Goal: Transaction & Acquisition: Book appointment/travel/reservation

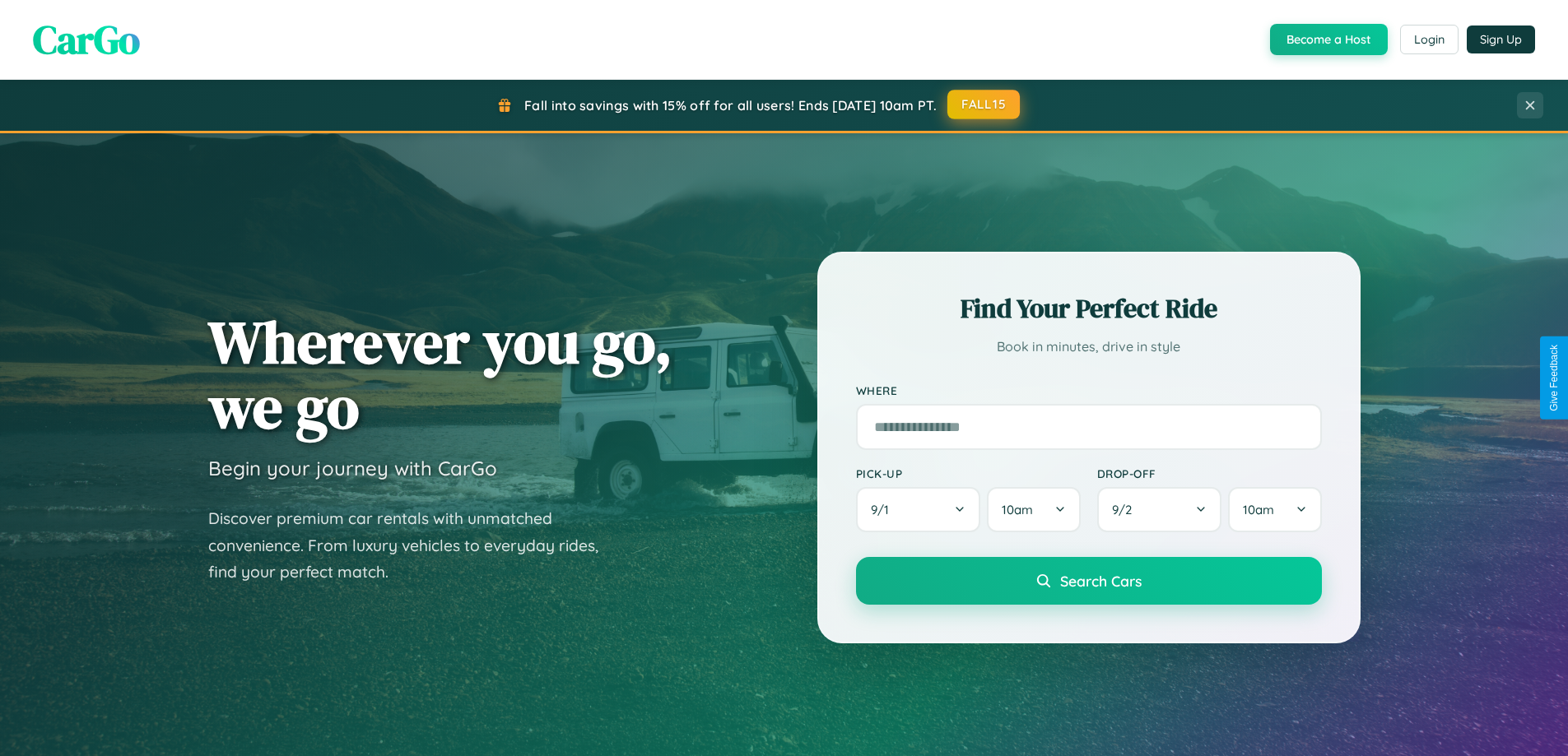
click at [985, 104] on button "FALL15" at bounding box center [983, 104] width 72 height 30
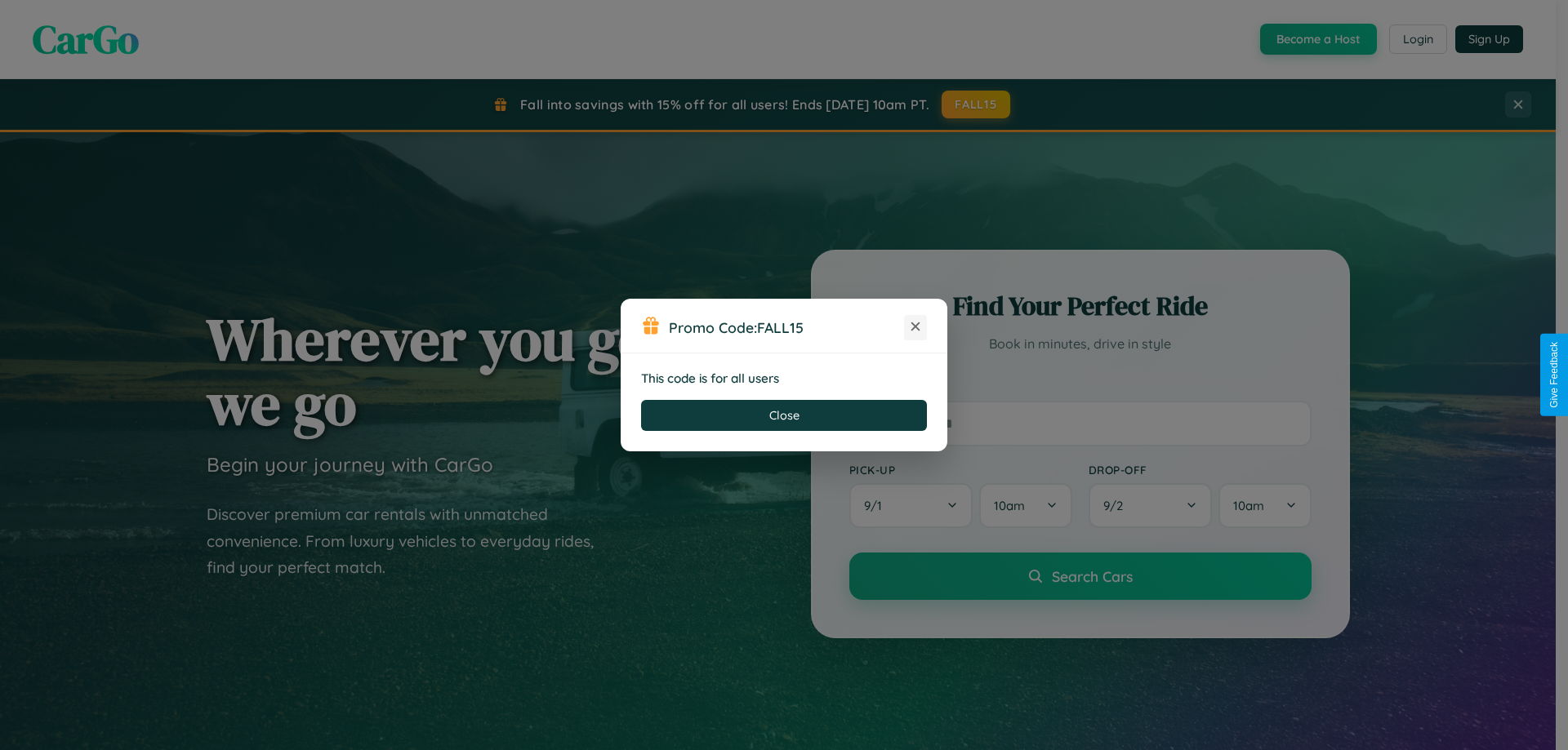
click at [916, 327] on icon at bounding box center [916, 326] width 17 height 17
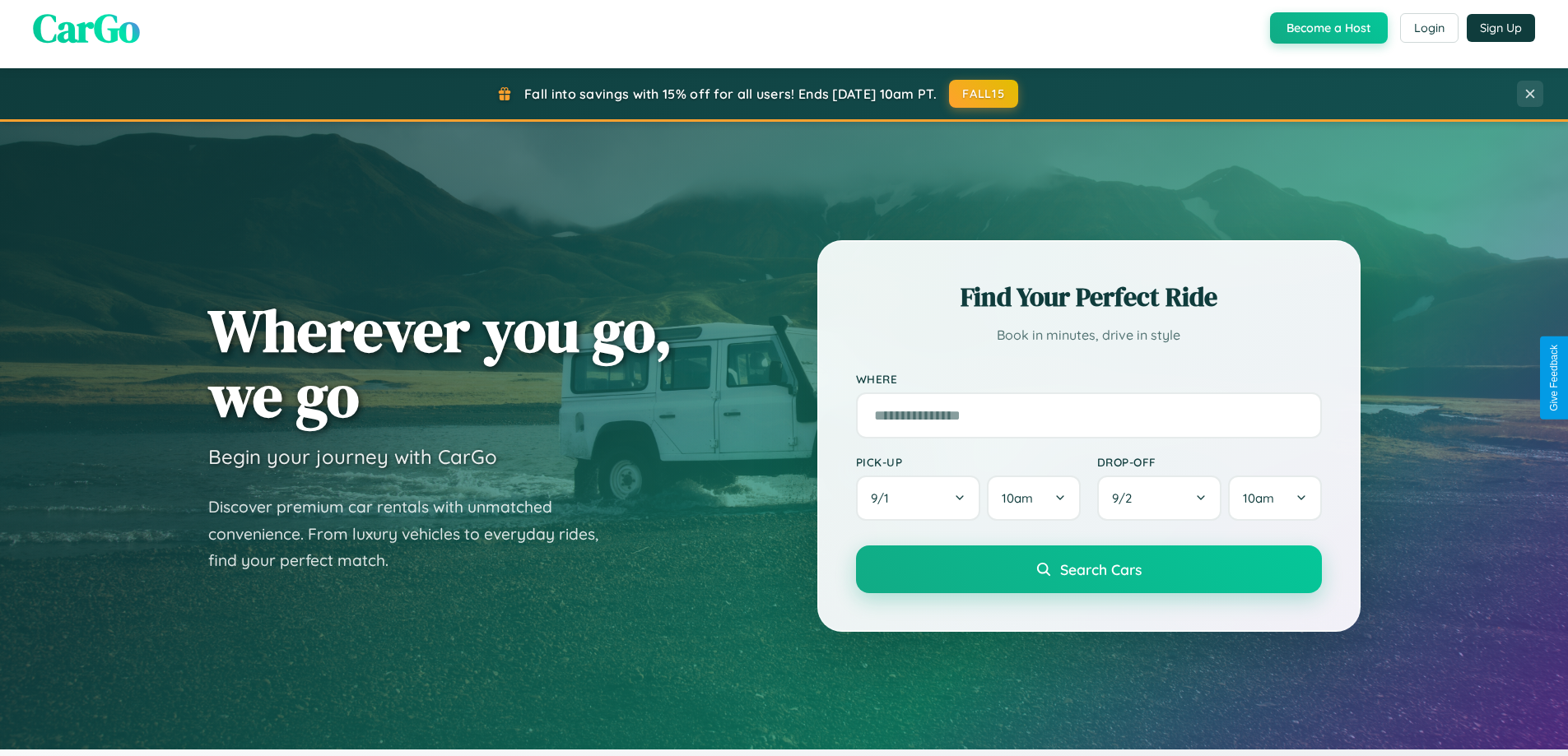
scroll to position [2644, 0]
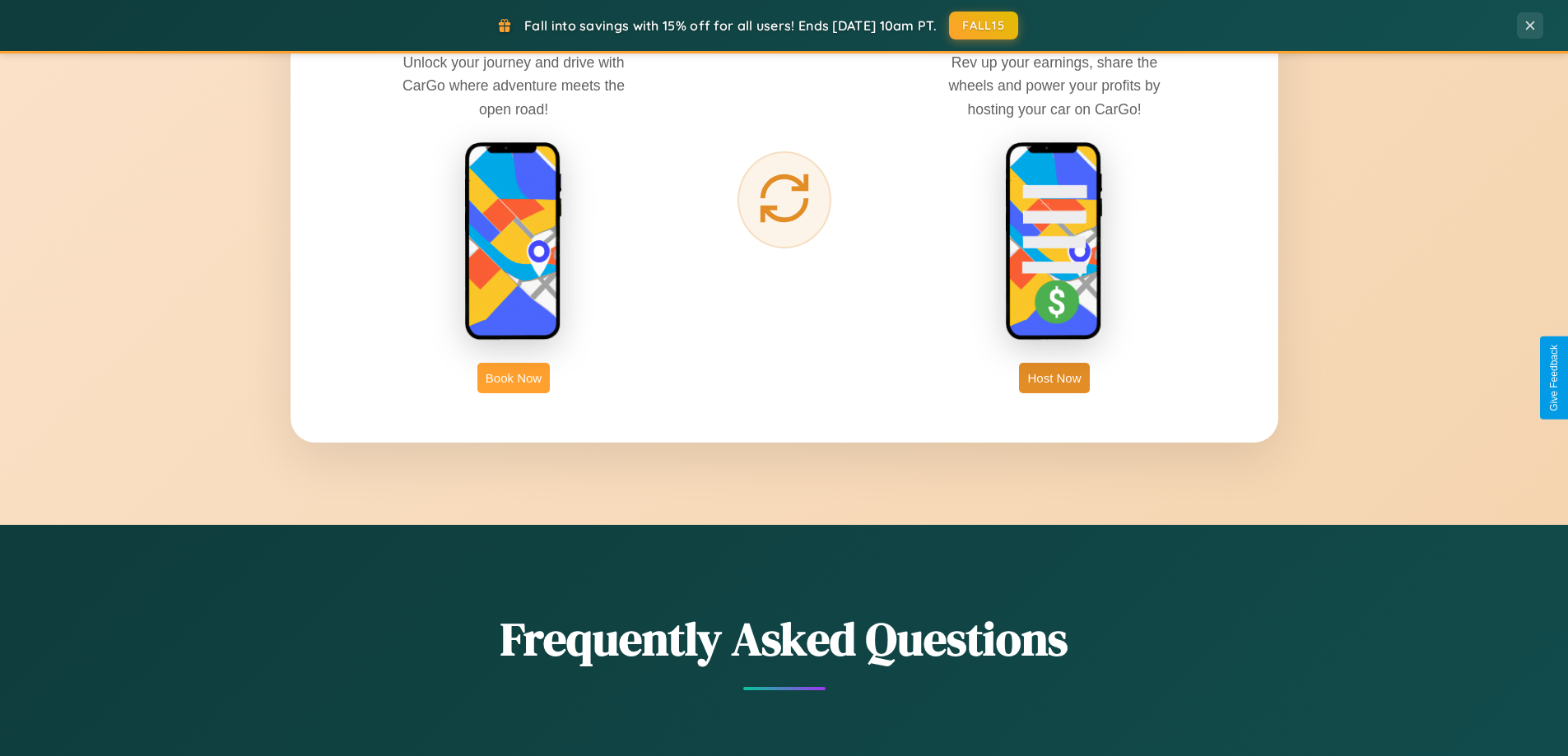
click at [514, 378] on button "Book Now" at bounding box center [514, 378] width 72 height 30
